Goal: Task Accomplishment & Management: Use online tool/utility

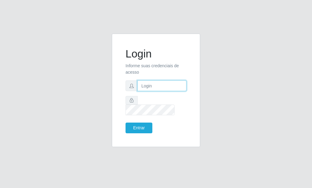
click at [145, 91] on input "text" at bounding box center [162, 85] width 49 height 11
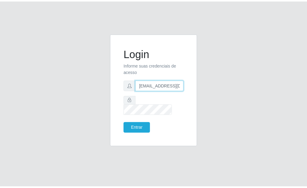
scroll to position [0, 1]
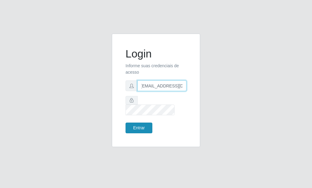
type input "[EMAIL_ADDRESS][DOMAIN_NAME]"
click at [143, 122] on button "Entrar" at bounding box center [139, 127] width 27 height 11
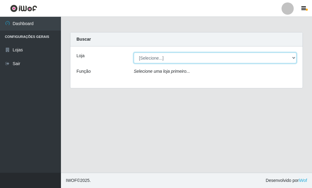
click at [134, 52] on select "[Selecione...] Rede Potiguar 6 - Extremoz" at bounding box center [215, 57] width 163 height 11
select select "80"
click option "Rede Potiguar 6 - Extremoz" at bounding box center [0, 0] width 0 height 0
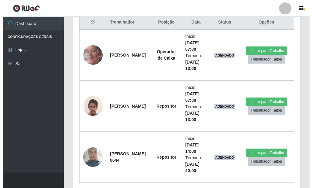
scroll to position [262, 0]
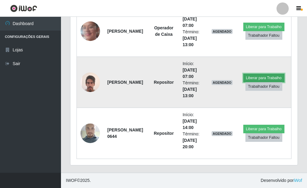
click at [263, 77] on button "Liberar para Trabalho" at bounding box center [264, 78] width 41 height 9
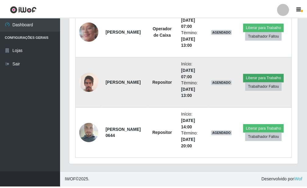
scroll to position [305023, 304922]
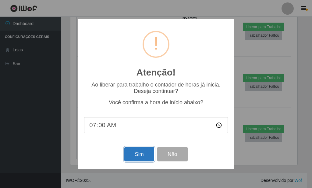
click at [147, 154] on button "Sim" at bounding box center [140, 154] width 30 height 14
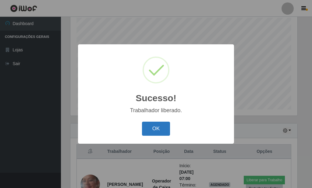
click at [163, 127] on button "OK" at bounding box center [156, 128] width 28 height 14
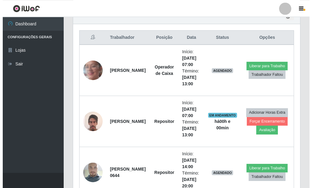
scroll to position [233, 0]
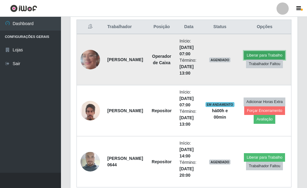
click at [252, 56] on button "Liberar para Trabalho" at bounding box center [264, 55] width 41 height 9
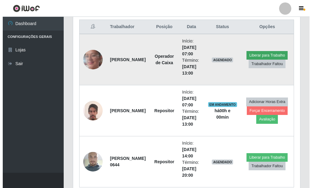
scroll to position [305023, 304922]
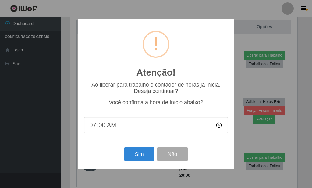
click at [245, 40] on div "Atenção! × Ao liberar para trabalho o contador de horas já inicia. Deseja conti…" at bounding box center [156, 94] width 312 height 188
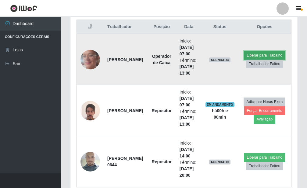
click at [266, 53] on button "Liberar para Trabalho" at bounding box center [264, 55] width 41 height 9
click at [256, 52] on button "Liberar para Trabalho" at bounding box center [264, 55] width 41 height 9
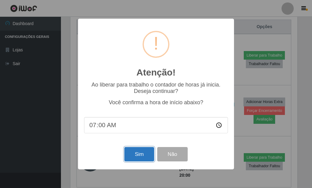
click at [136, 154] on button "Sim" at bounding box center [140, 154] width 30 height 14
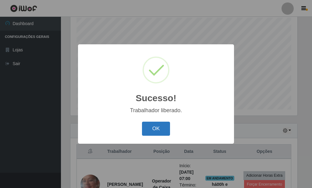
click at [154, 131] on button "OK" at bounding box center [156, 128] width 28 height 14
